Goal: Task Accomplishment & Management: Manage account settings

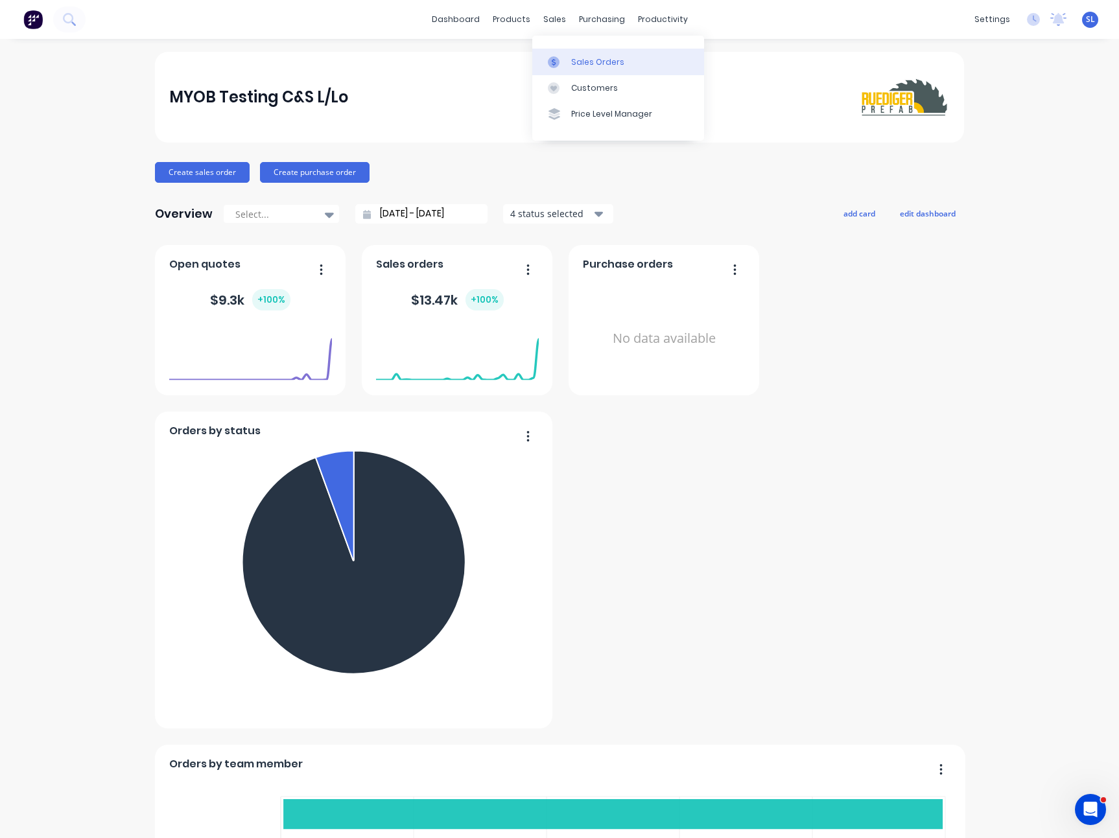
click at [567, 58] on link "Sales Orders" at bounding box center [618, 62] width 172 height 26
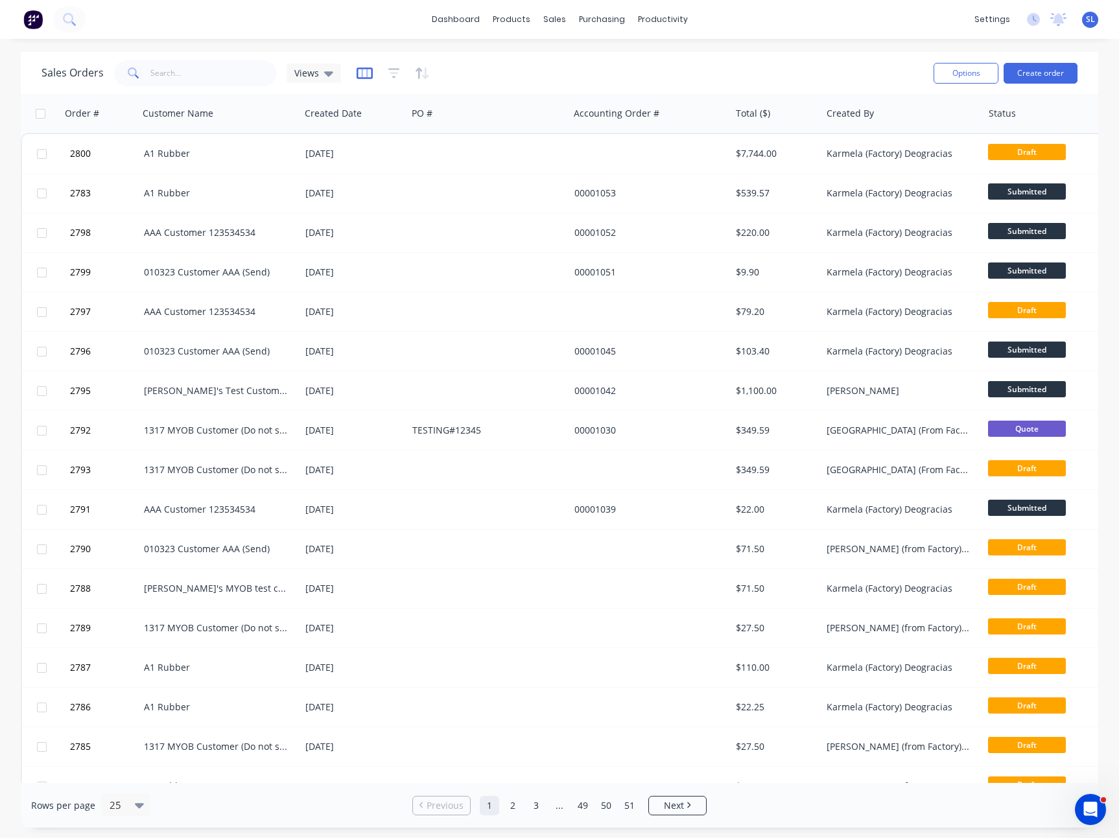
click at [366, 75] on icon "button" at bounding box center [365, 73] width 16 height 13
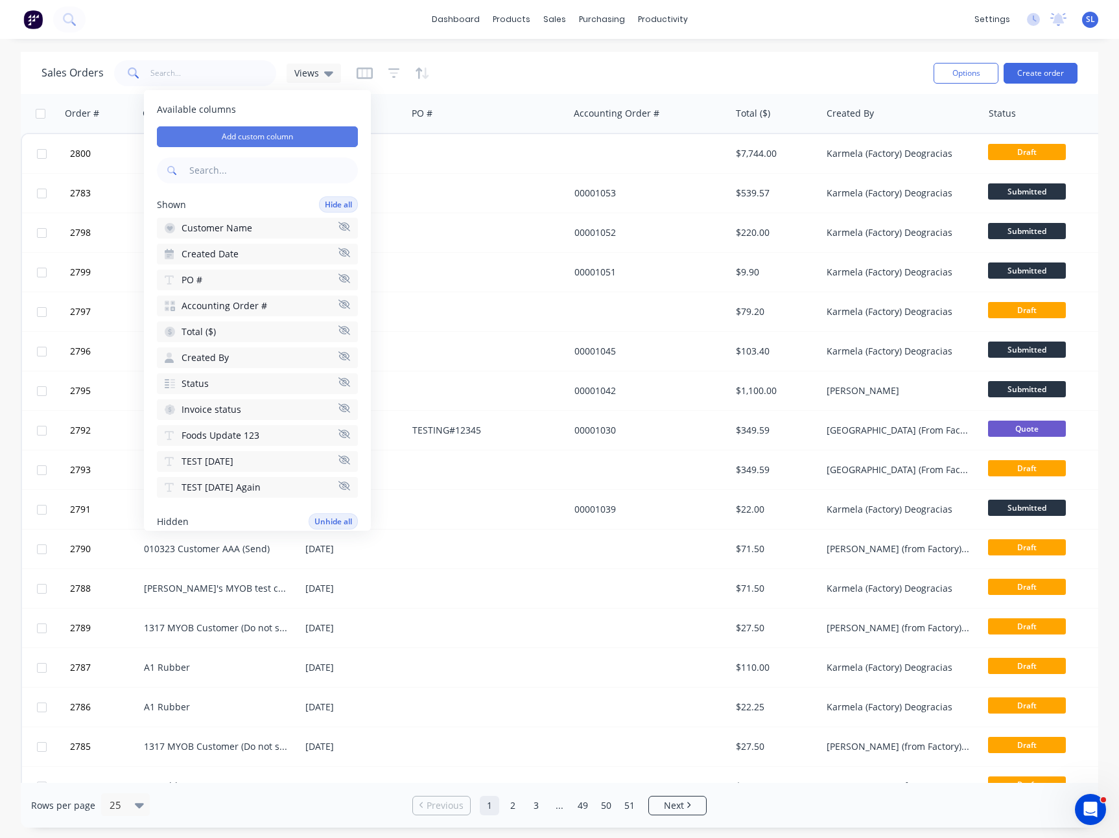
click at [310, 143] on button "Add custom column" at bounding box center [257, 136] width 201 height 21
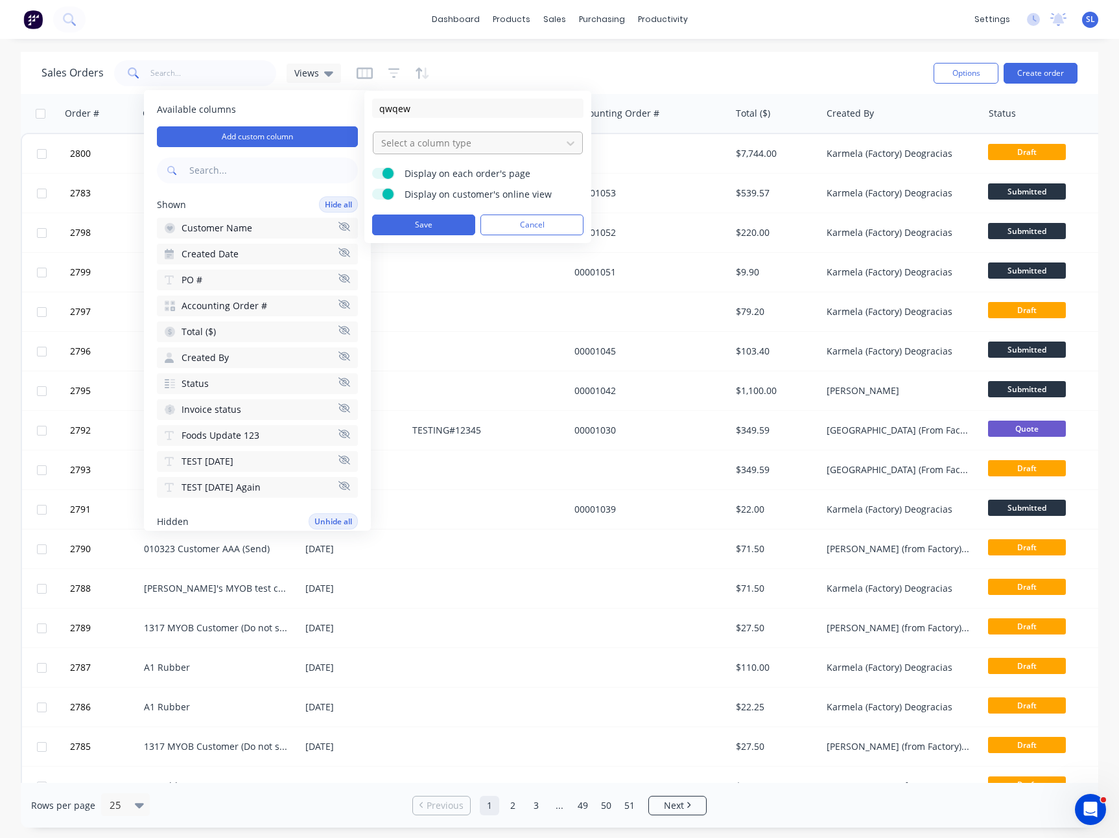
type input "qwqew"
click at [434, 150] on div at bounding box center [467, 143] width 175 height 16
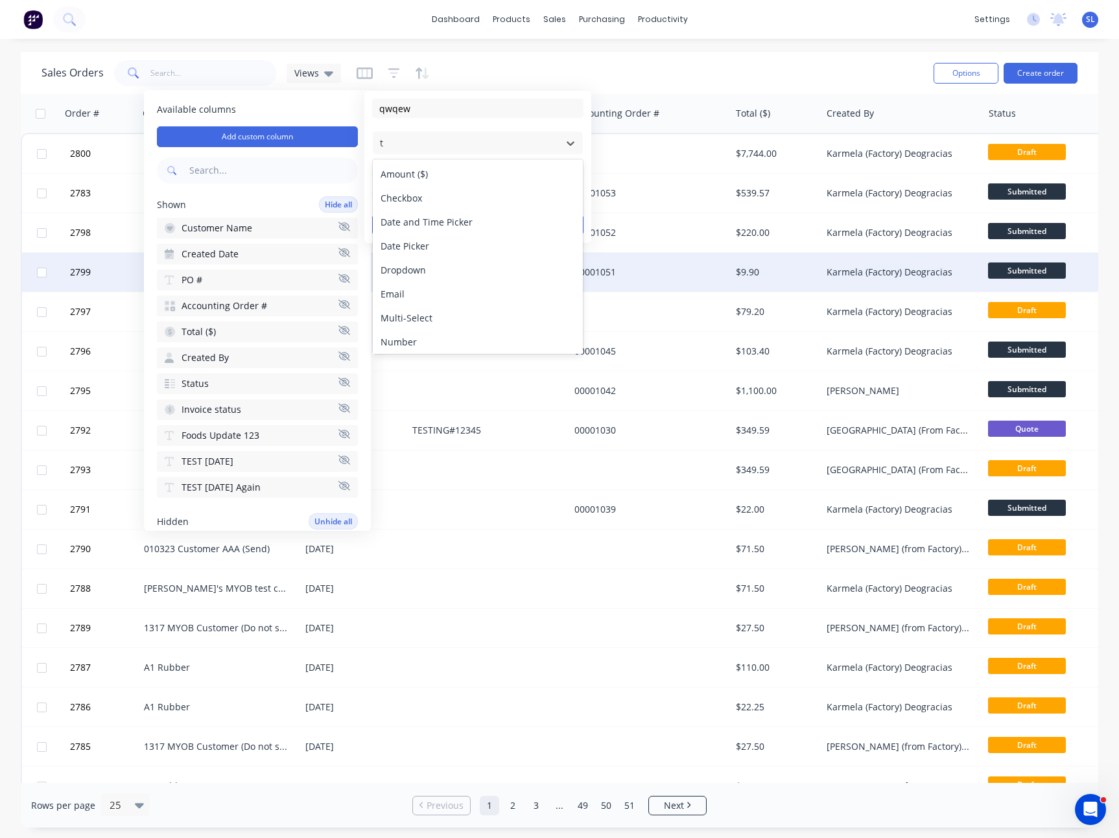
type input "te"
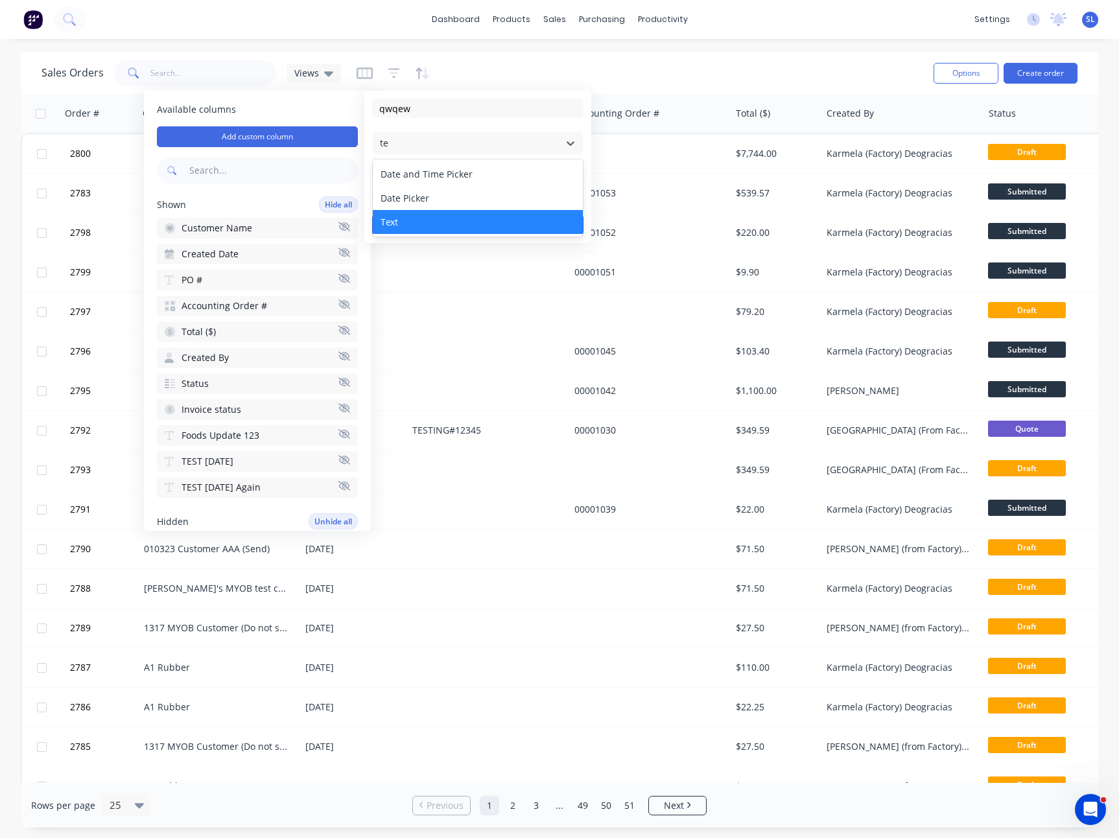
click at [430, 218] on div "Text" at bounding box center [478, 222] width 210 height 24
click at [423, 222] on button "Save" at bounding box center [423, 225] width 103 height 21
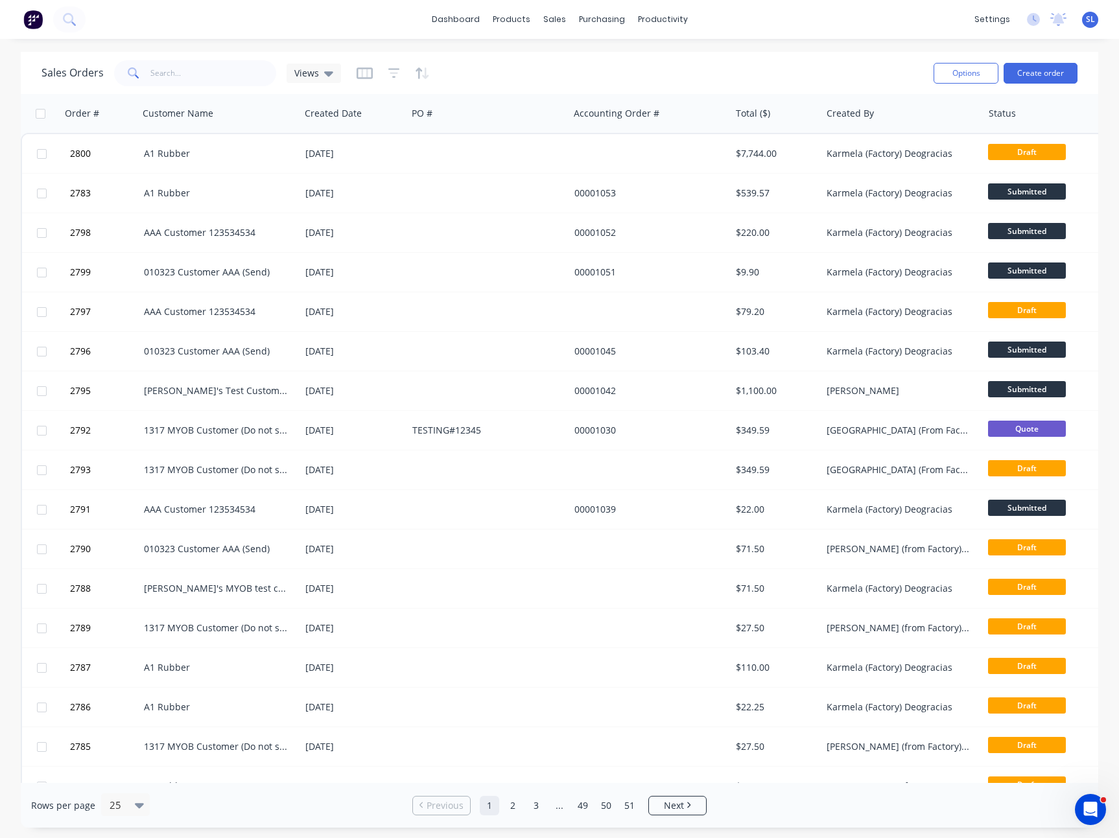
click at [1087, 21] on span "SL" at bounding box center [1090, 20] width 9 height 12
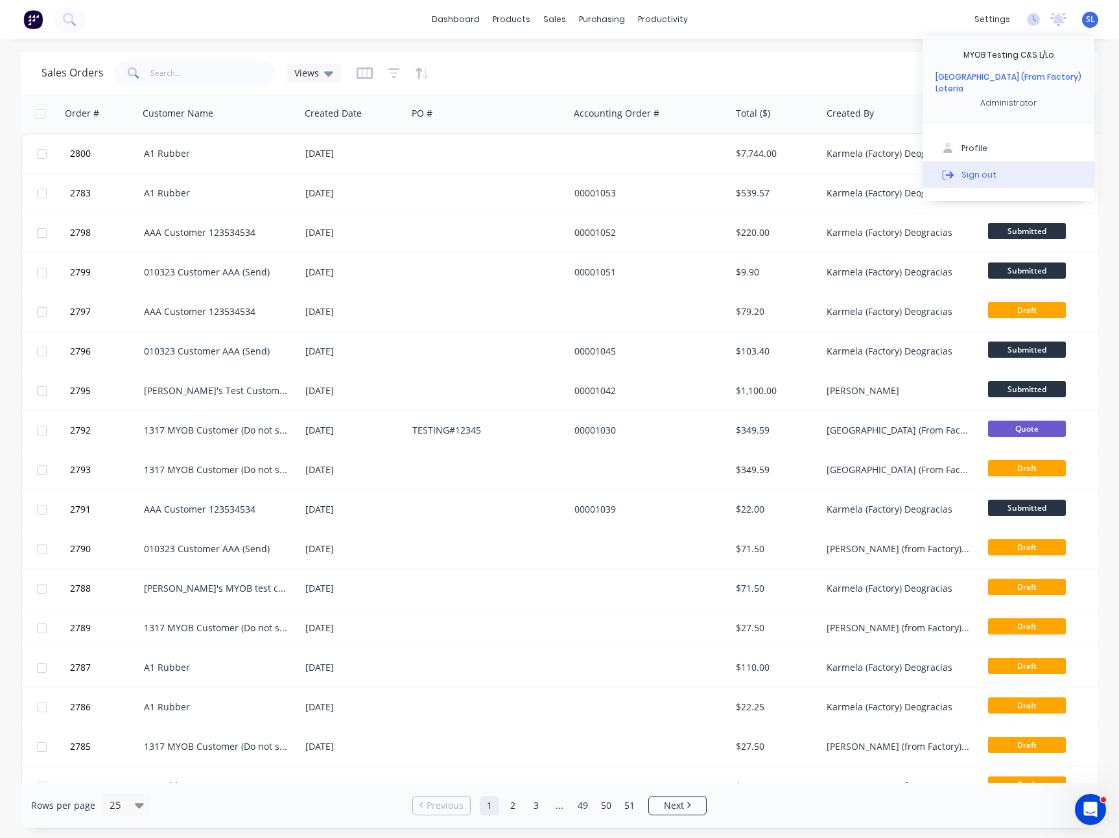
click at [977, 169] on div "Sign out" at bounding box center [978, 175] width 35 height 12
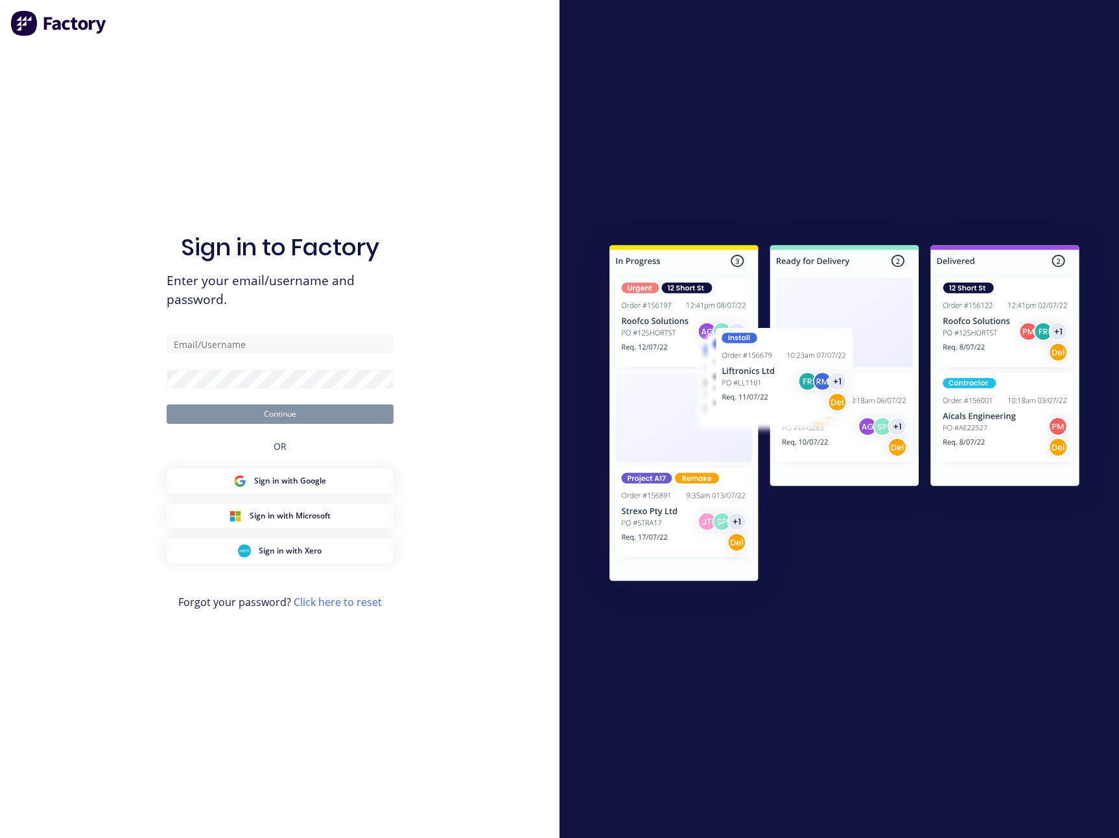
click at [193, 359] on form "Continue" at bounding box center [280, 379] width 227 height 89
click at [218, 337] on input "text" at bounding box center [280, 344] width 227 height 19
paste input "[EMAIL_ADDRESS][DOMAIN_NAME]"
type input "[EMAIL_ADDRESS][DOMAIN_NAME]"
click at [320, 419] on button "Continue" at bounding box center [280, 414] width 227 height 19
